Goal: Task Accomplishment & Management: Manage account settings

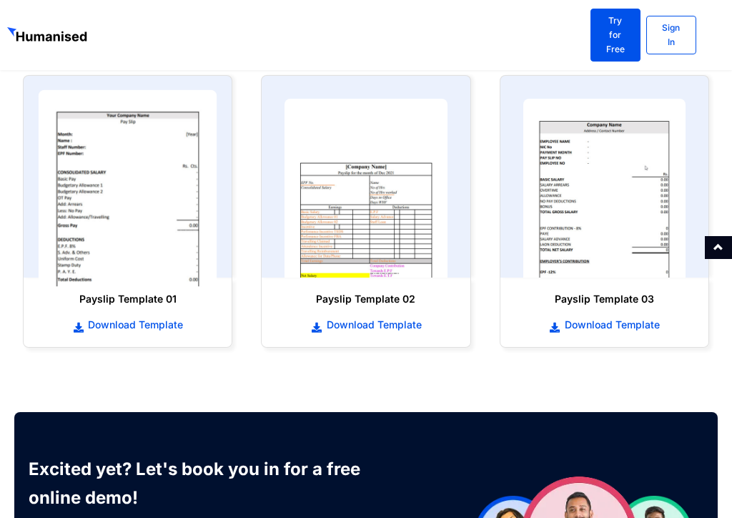
scroll to position [715, 0]
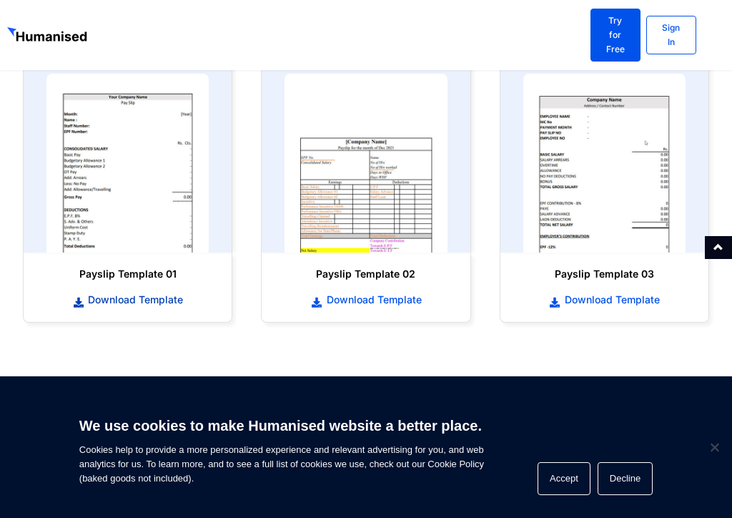
click at [78, 298] on icon at bounding box center [78, 303] width 13 height 10
click at [719, 444] on span "Cookie Notice" at bounding box center [714, 447] width 14 height 14
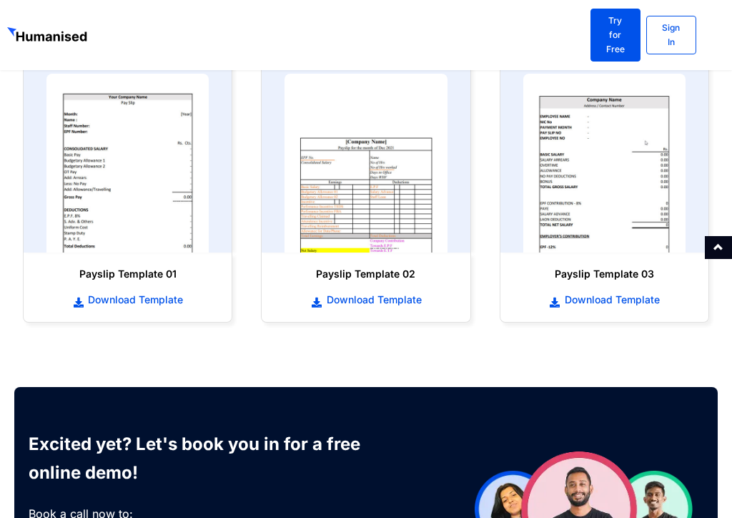
scroll to position [526, 0]
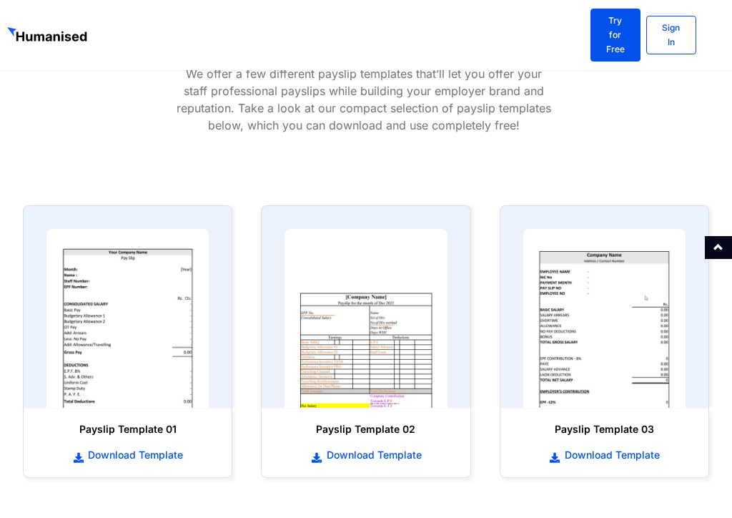
drag, startPoint x: 491, startPoint y: 0, endPoint x: 567, endPoint y: -49, distance: 90.7
click at [567, 0] on html "Products Payroll Process staff payroll on time accurately with Humanised Payrol…" at bounding box center [366, 311] width 732 height 1742
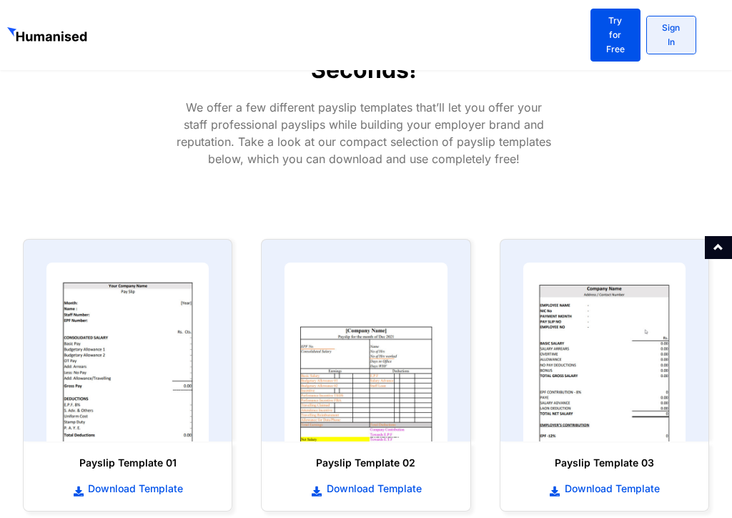
click at [693, 26] on link "Sign In" at bounding box center [672, 35] width 50 height 39
